Goal: Task Accomplishment & Management: Manage account settings

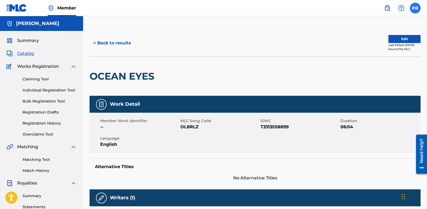
click at [417, 7] on label at bounding box center [415, 8] width 11 height 11
click at [416, 8] on input "PR Peter Richardson peter.richardson412@gmail.com Notification Preferences Prof…" at bounding box center [416, 8] width 0 height 0
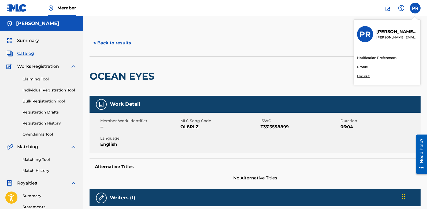
click at [363, 75] on p "Log out" at bounding box center [363, 76] width 13 height 5
click at [416, 8] on input "PR Peter Richardson peter.richardson412@gmail.com Notification Preferences Prof…" at bounding box center [416, 8] width 0 height 0
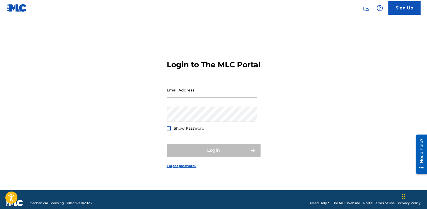
click at [17, 10] on img at bounding box center [16, 8] width 21 height 8
